Goal: Task Accomplishment & Management: Use online tool/utility

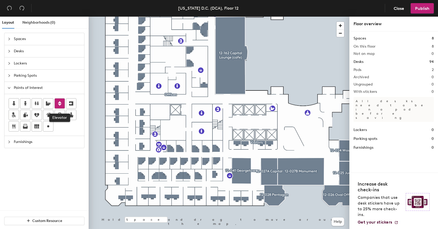
click at [61, 102] on icon at bounding box center [60, 104] width 6 height 6
click at [265, 134] on span "Done" at bounding box center [262, 133] width 15 height 9
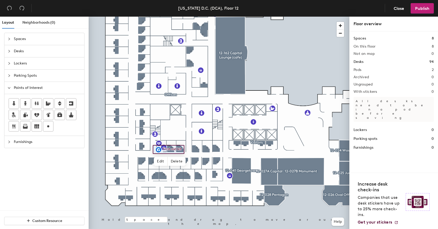
click at [159, 17] on div at bounding box center [219, 17] width 260 height 0
click at [164, 17] on div at bounding box center [219, 17] width 260 height 0
click at [184, 17] on div at bounding box center [219, 17] width 260 height 0
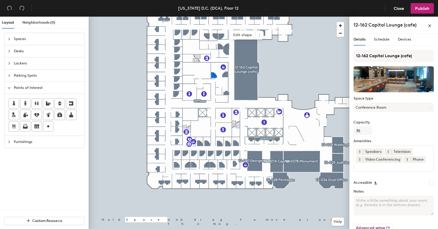
click at [225, 17] on div at bounding box center [219, 17] width 260 height 0
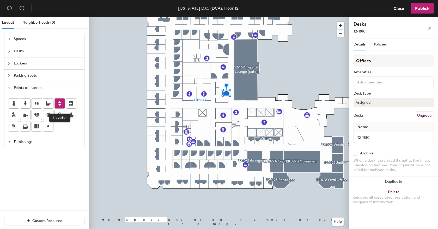
click at [60, 104] on icon at bounding box center [60, 103] width 4 height 5
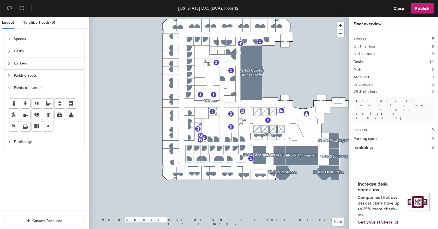
click at [11, 140] on div at bounding box center [11, 142] width 6 height 6
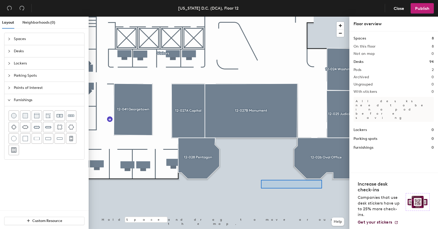
click at [261, 17] on div at bounding box center [219, 17] width 260 height 0
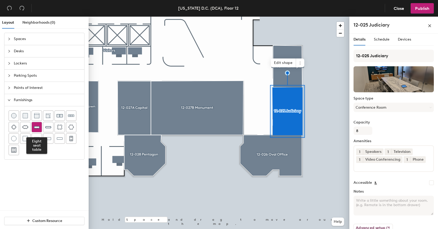
click at [39, 128] on img at bounding box center [37, 127] width 6 height 6
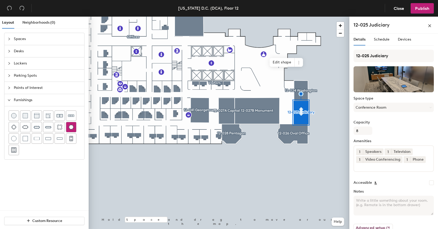
click at [260, 17] on div at bounding box center [219, 17] width 260 height 0
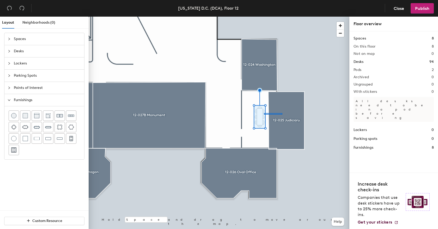
click at [260, 17] on div at bounding box center [219, 17] width 260 height 0
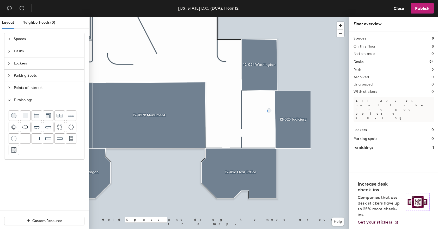
click at [267, 17] on div at bounding box center [219, 17] width 260 height 0
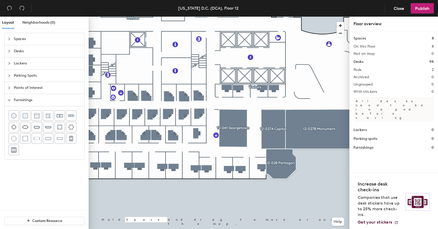
click at [34, 87] on span "Points of Interest" at bounding box center [47, 88] width 67 height 12
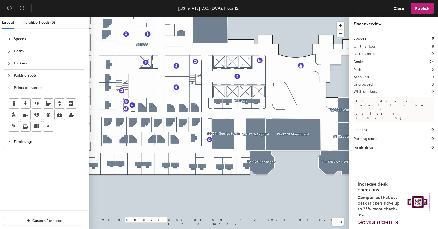
click at [9, 145] on div at bounding box center [11, 142] width 6 height 6
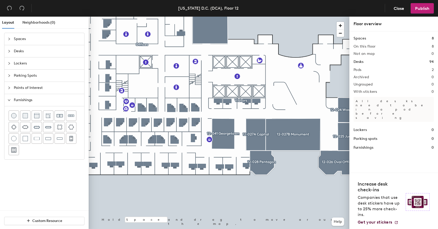
click at [11, 50] on div at bounding box center [11, 51] width 6 height 6
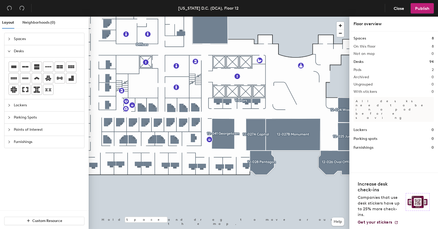
click at [12, 41] on div at bounding box center [11, 39] width 6 height 6
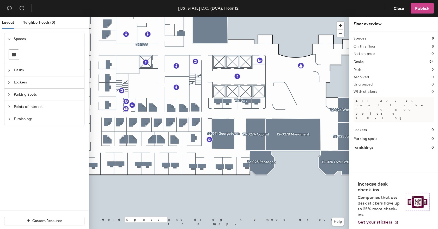
click at [416, 10] on span "Publish" at bounding box center [422, 8] width 14 height 5
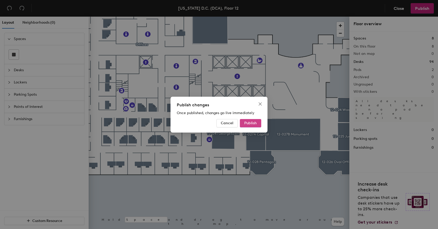
click at [253, 125] on span "Publish" at bounding box center [250, 123] width 13 height 4
